Goal: Check status: Check status

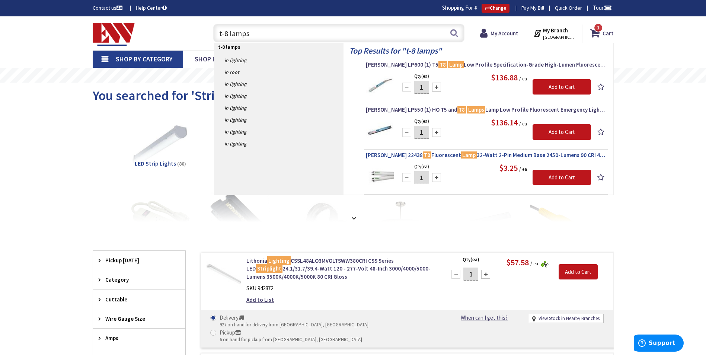
type input "t-8 lamps"
click at [387, 156] on span "Osram Sylvania 22438 T8 Fluorescent Lamp 32-Watt 2-Pin Medium Base 2450-Lumens …" at bounding box center [486, 154] width 240 height 7
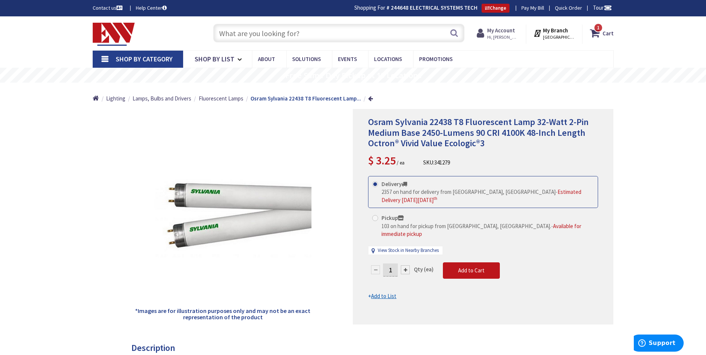
click at [496, 32] on strong "My Account" at bounding box center [501, 30] width 28 height 7
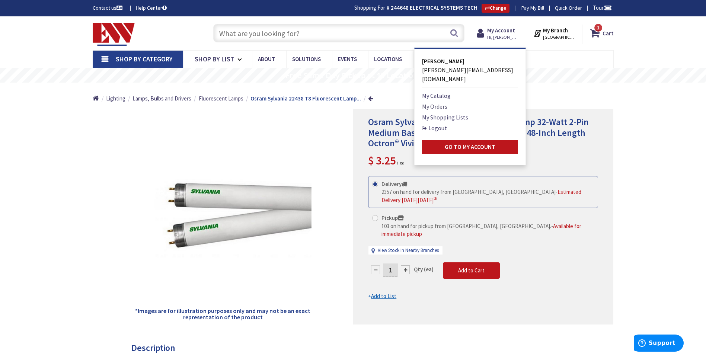
click at [436, 102] on link "My Orders" at bounding box center [434, 106] width 25 height 9
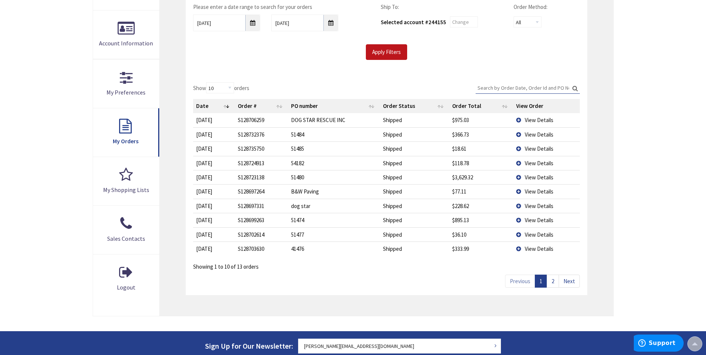
scroll to position [149, 0]
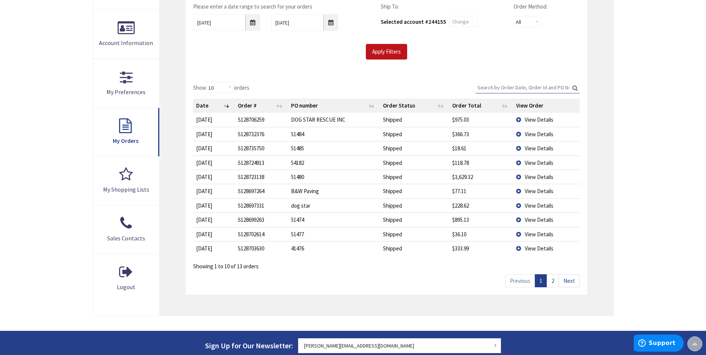
click at [578, 281] on link "Next" at bounding box center [569, 280] width 21 height 13
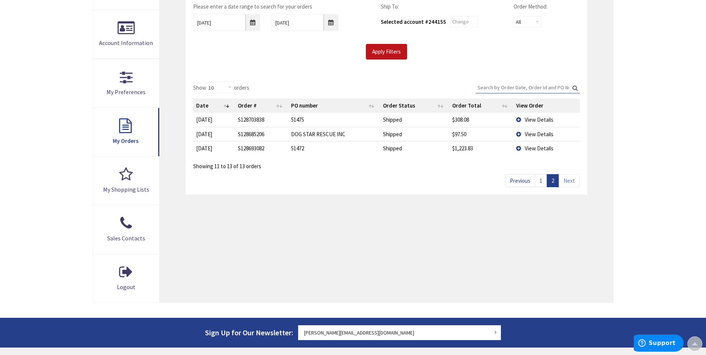
click at [524, 179] on link "Previous" at bounding box center [520, 180] width 30 height 13
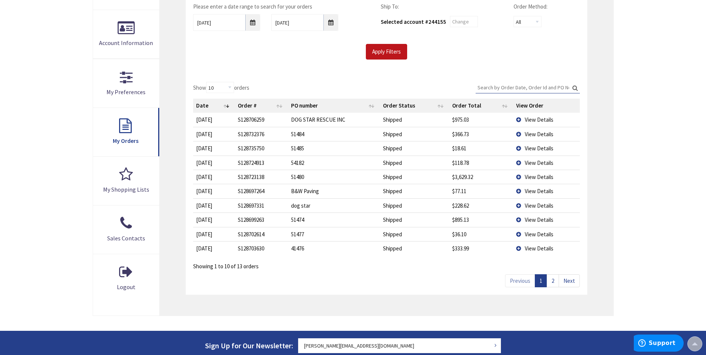
scroll to position [150, 0]
click at [330, 25] on input "9/9/2025" at bounding box center [304, 22] width 67 height 17
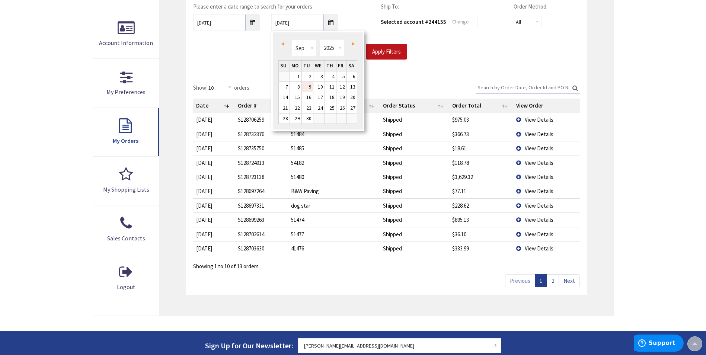
click at [283, 44] on span "Prev" at bounding box center [282, 44] width 3 height 4
click at [310, 109] on link "19" at bounding box center [307, 108] width 11 height 10
type input "08/19/2025"
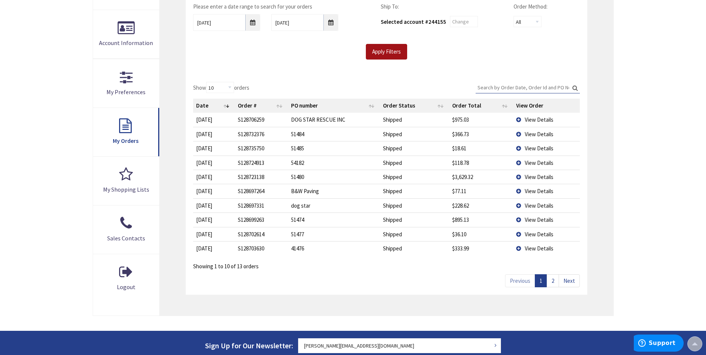
click at [375, 53] on input "Apply Filters" at bounding box center [386, 52] width 41 height 16
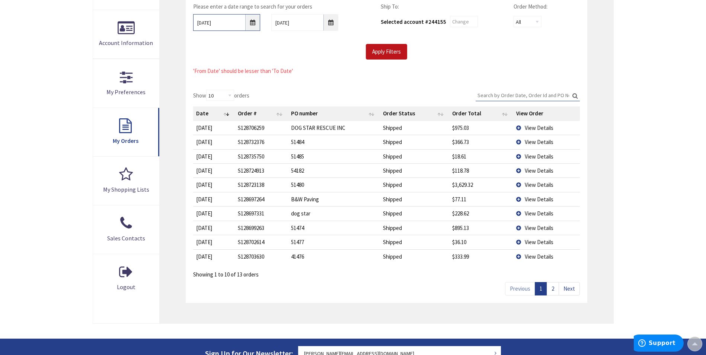
click at [250, 22] on input "9/2/2025" at bounding box center [226, 22] width 67 height 17
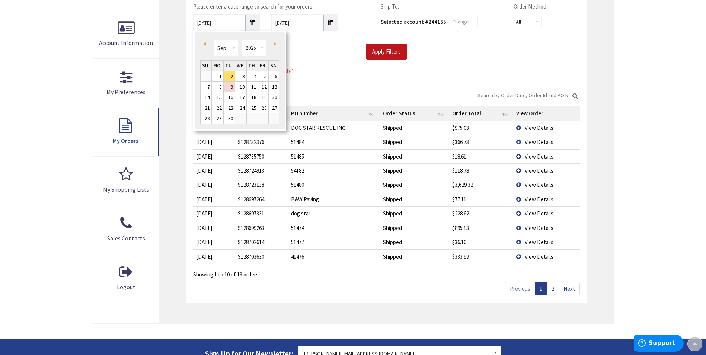
click at [205, 44] on span "Prev" at bounding box center [204, 44] width 3 height 4
type input "08/01/2025"
click at [266, 75] on link "1" at bounding box center [263, 76] width 10 height 10
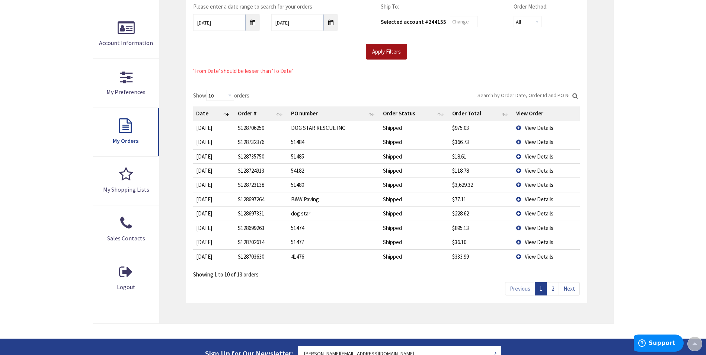
click at [383, 51] on input "Apply Filters" at bounding box center [386, 52] width 41 height 16
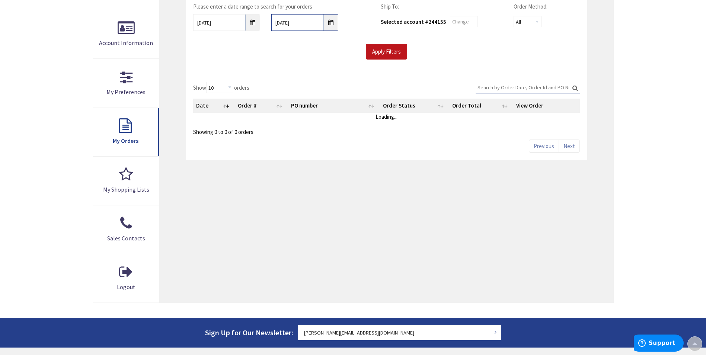
click at [332, 24] on input "08/19/2025" at bounding box center [304, 22] width 67 height 17
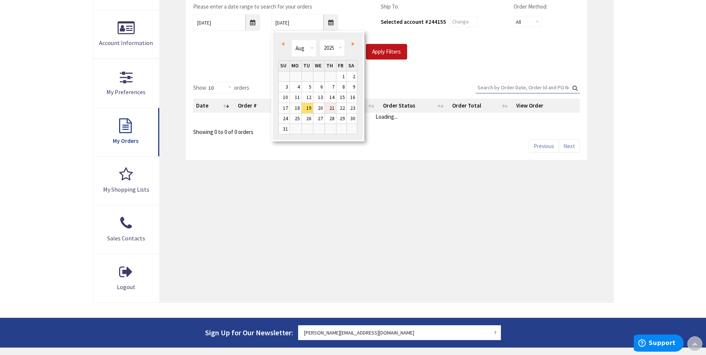
click at [332, 107] on link "21" at bounding box center [330, 108] width 11 height 10
type input "08/21/2025"
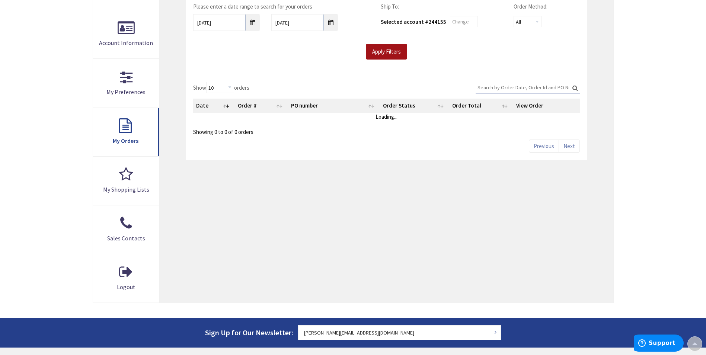
click at [397, 51] on input "Apply Filters" at bounding box center [386, 52] width 41 height 16
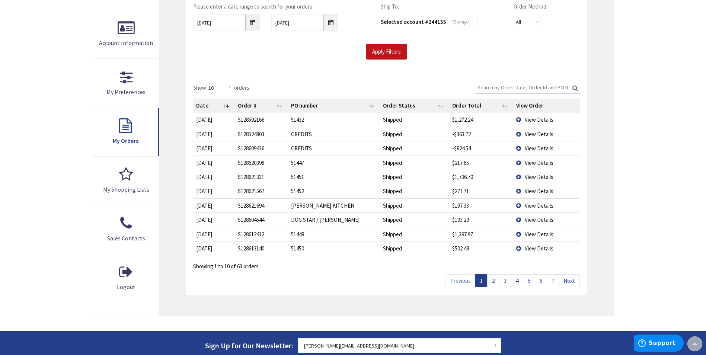
click at [491, 281] on link "2" at bounding box center [493, 280] width 12 height 13
click at [515, 87] on input "Search:" at bounding box center [528, 87] width 104 height 11
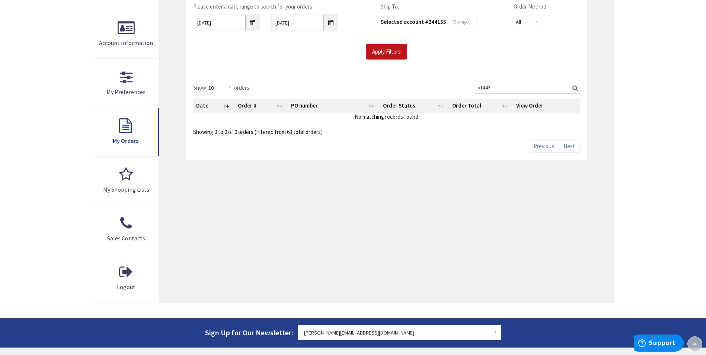
type input "51443"
click at [333, 80] on div "Show 10 25 50 100 orders Search: 51443 Date Order # PO number Order Status Orde…" at bounding box center [386, 117] width 401 height 86
click at [204, 48] on div "Apply Filters" at bounding box center [386, 52] width 397 height 16
drag, startPoint x: 523, startPoint y: 87, endPoint x: 451, endPoint y: 84, distance: 71.5
click at [451, 84] on div "Show 10 25 50 100 orders Search: 51443 Date Order # PO number Order Status Orde…" at bounding box center [386, 109] width 386 height 54
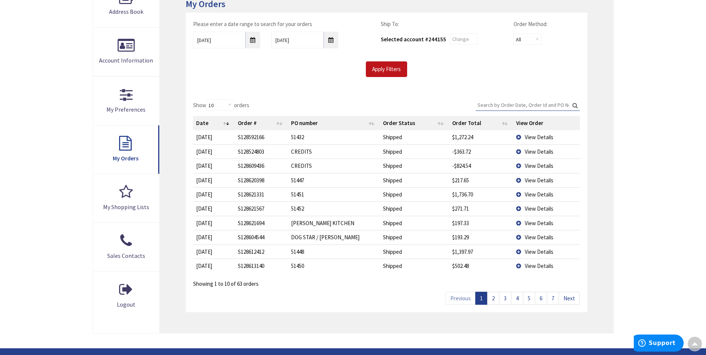
scroll to position [113, 0]
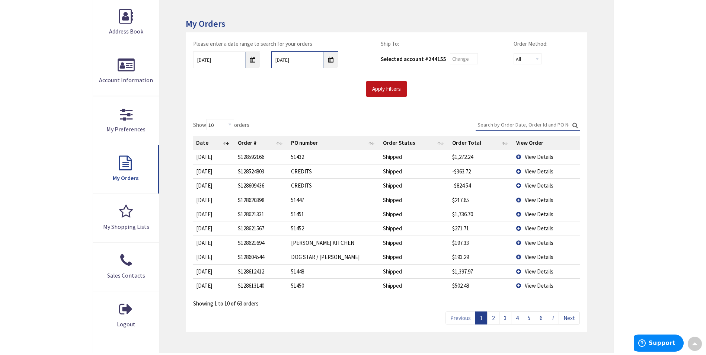
click at [336, 60] on input "08/21/2025" at bounding box center [304, 59] width 67 height 17
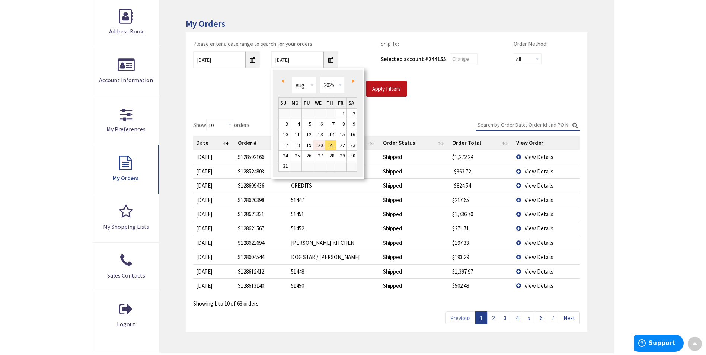
click at [322, 145] on link "20" at bounding box center [318, 145] width 11 height 10
type input "08/20/2025"
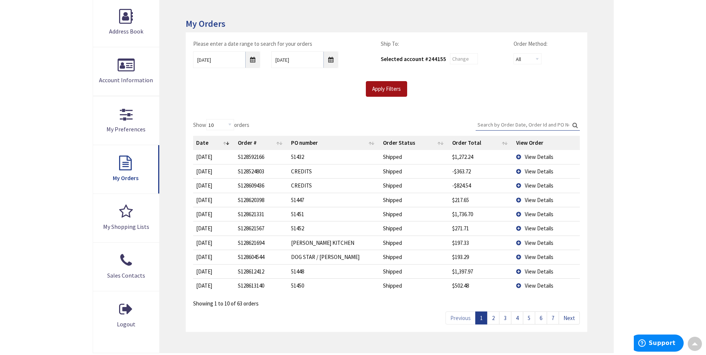
click at [397, 86] on input "Apply Filters" at bounding box center [386, 89] width 41 height 16
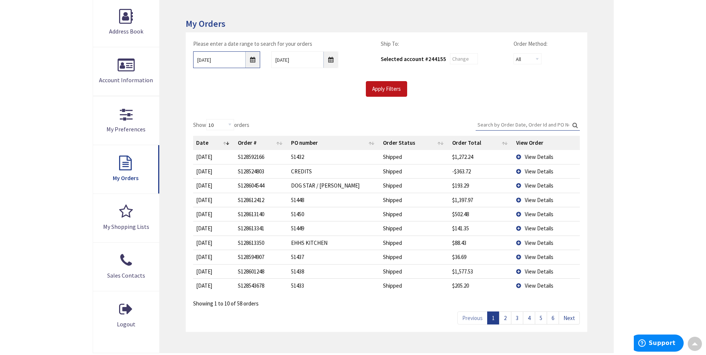
click at [253, 58] on input "08/01/2025" at bounding box center [226, 59] width 67 height 17
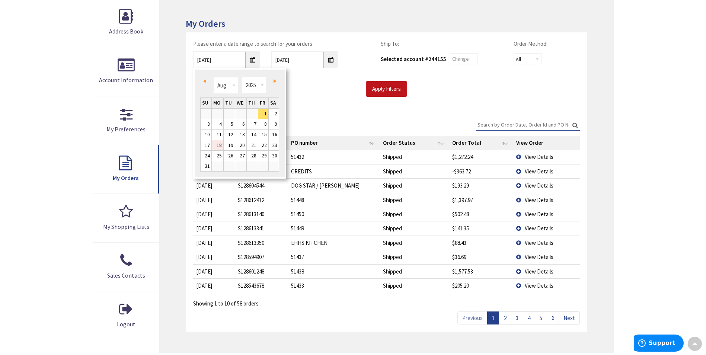
click at [219, 145] on link "18" at bounding box center [218, 145] width 12 height 10
type input "08/18/2025"
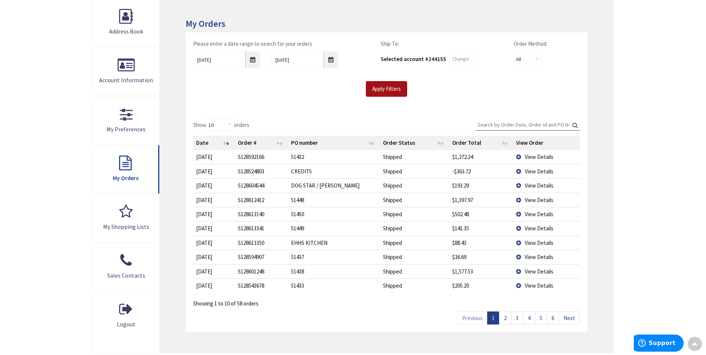
click at [392, 89] on input "Apply Filters" at bounding box center [386, 89] width 41 height 16
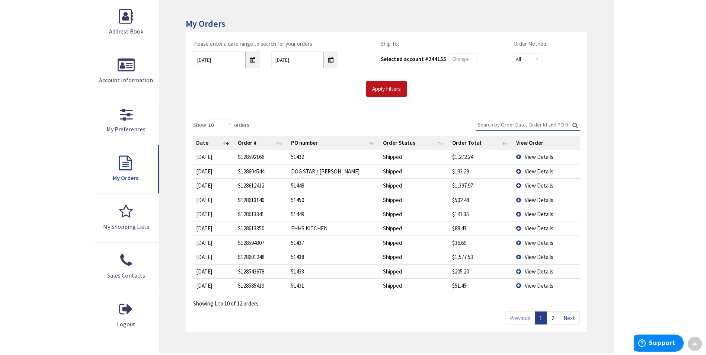
click at [570, 319] on link "Next" at bounding box center [569, 317] width 21 height 13
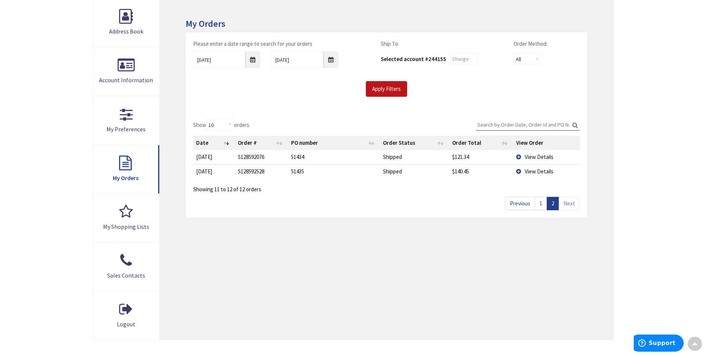
click at [524, 201] on link "Previous" at bounding box center [520, 203] width 30 height 13
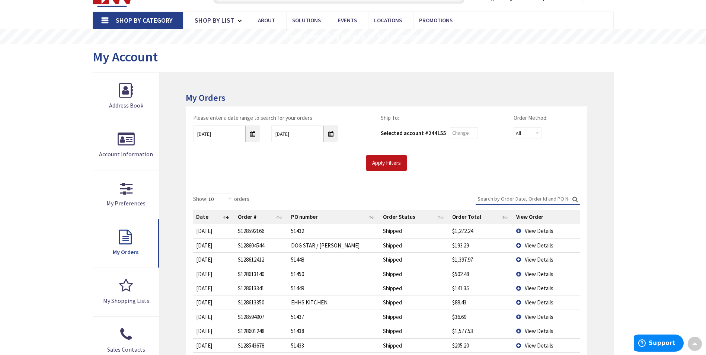
scroll to position [38, 0]
click at [537, 199] on input "Search:" at bounding box center [528, 198] width 104 height 11
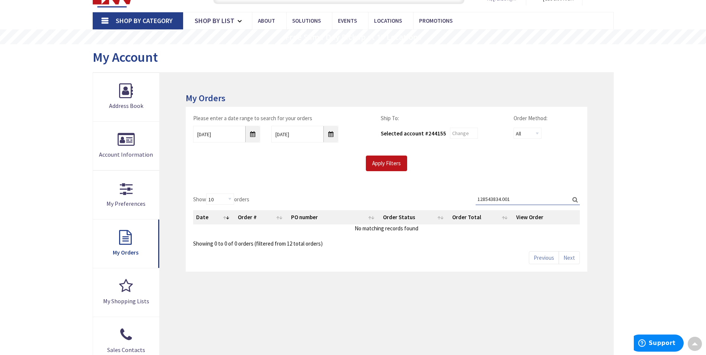
type input "128543834.001"
click at [254, 132] on input "08/18/2025" at bounding box center [226, 134] width 67 height 17
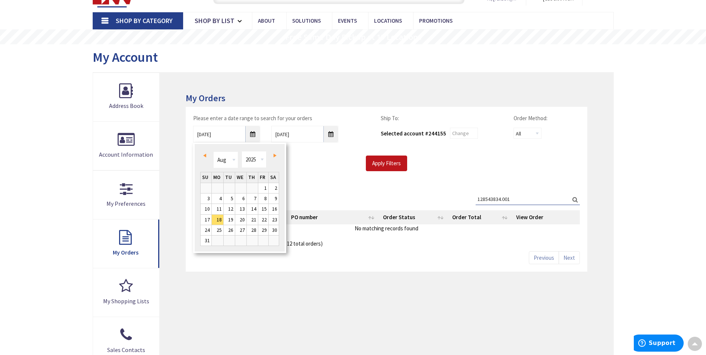
click at [344, 159] on div "Apply Filters" at bounding box center [386, 164] width 397 height 16
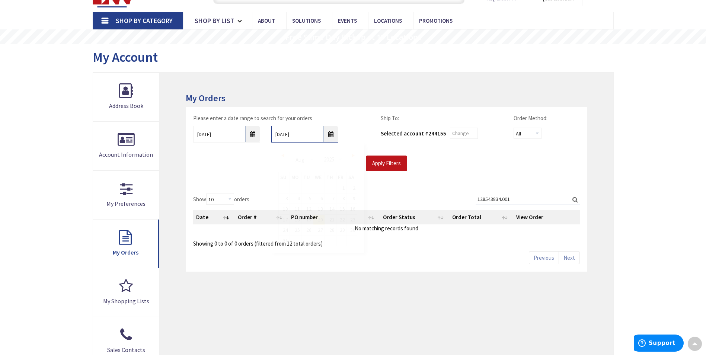
click at [333, 134] on input "08/20/2025" at bounding box center [304, 134] width 67 height 17
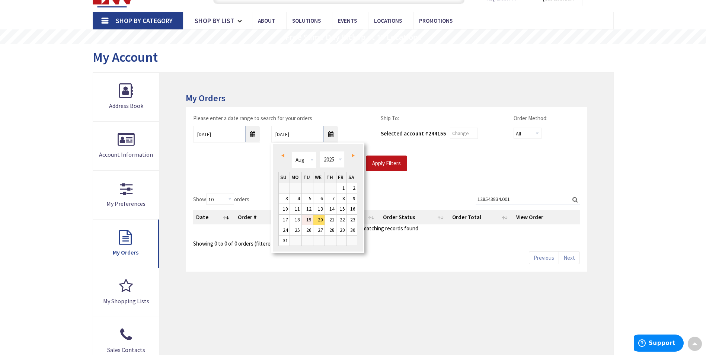
click at [309, 220] on link "19" at bounding box center [307, 220] width 11 height 10
type input "08/19/2025"
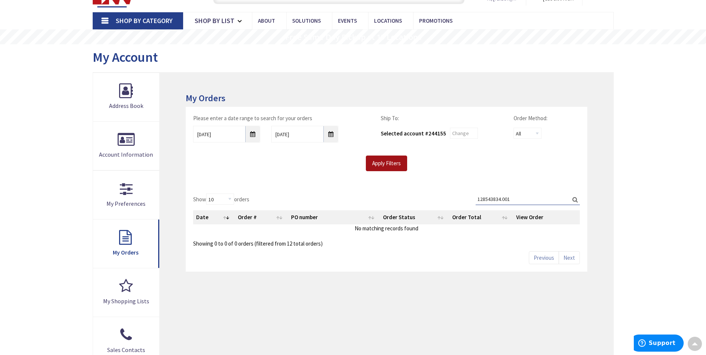
click at [391, 162] on input "Apply Filters" at bounding box center [386, 164] width 41 height 16
click at [398, 160] on input "Apply Filters" at bounding box center [386, 164] width 41 height 16
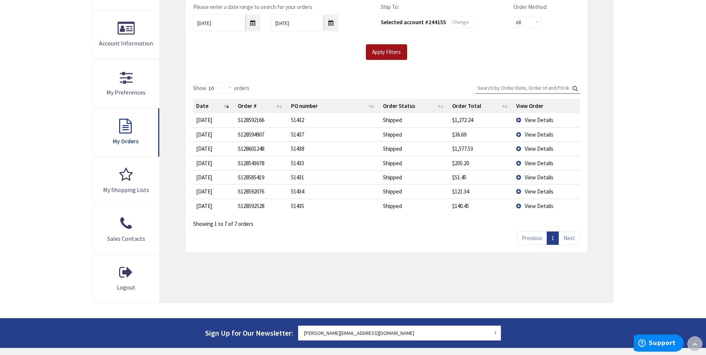
scroll to position [150, 0]
click at [570, 240] on link "Next" at bounding box center [569, 237] width 21 height 13
